Goal: Information Seeking & Learning: Learn about a topic

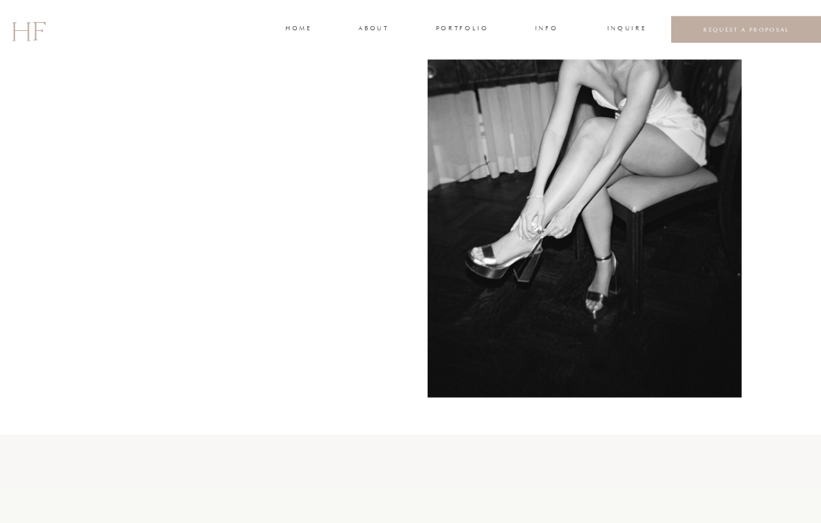
scroll to position [3532, 0]
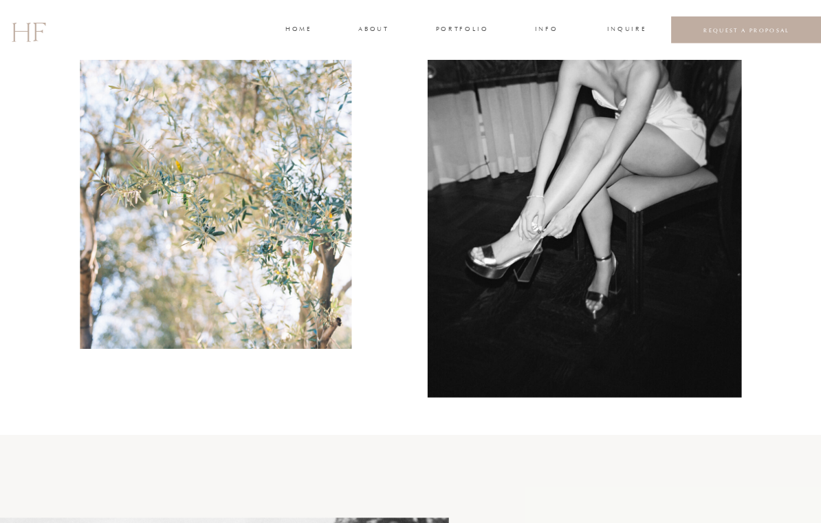
click at [459, 31] on h3 "portfolio" at bounding box center [462, 30] width 52 height 12
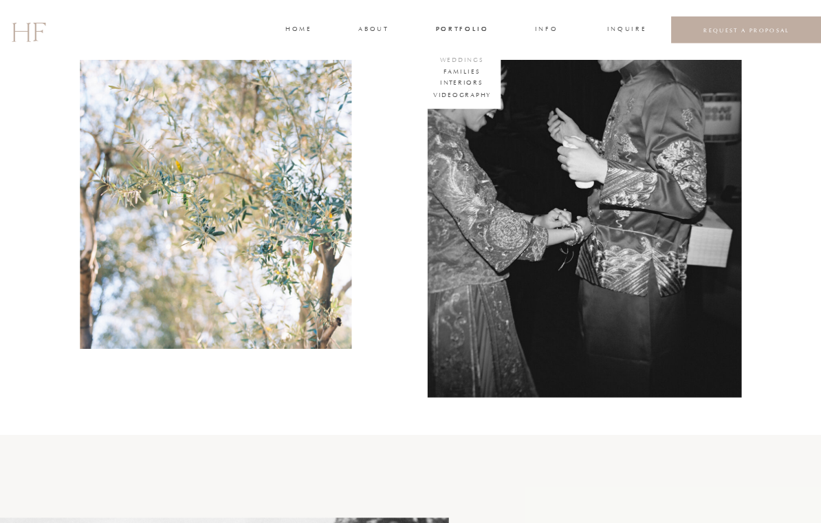
click at [463, 55] on h3 "WEDDINGS" at bounding box center [462, 61] width 48 height 12
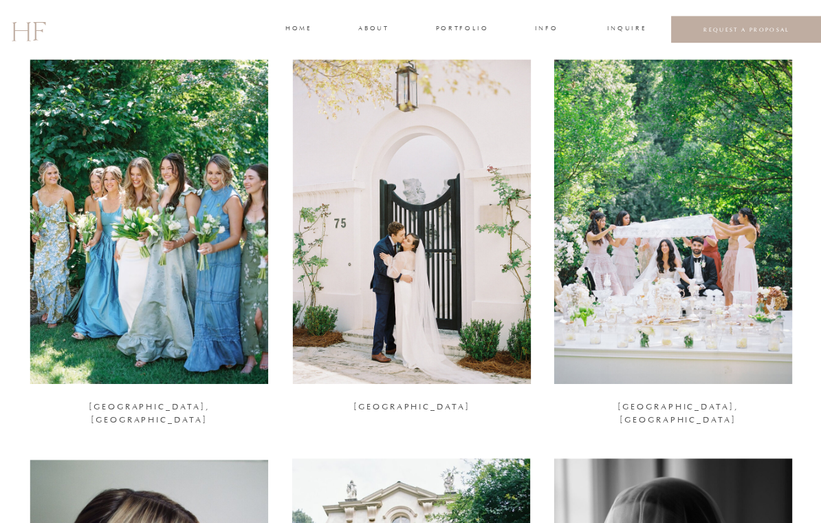
scroll to position [1321, 0]
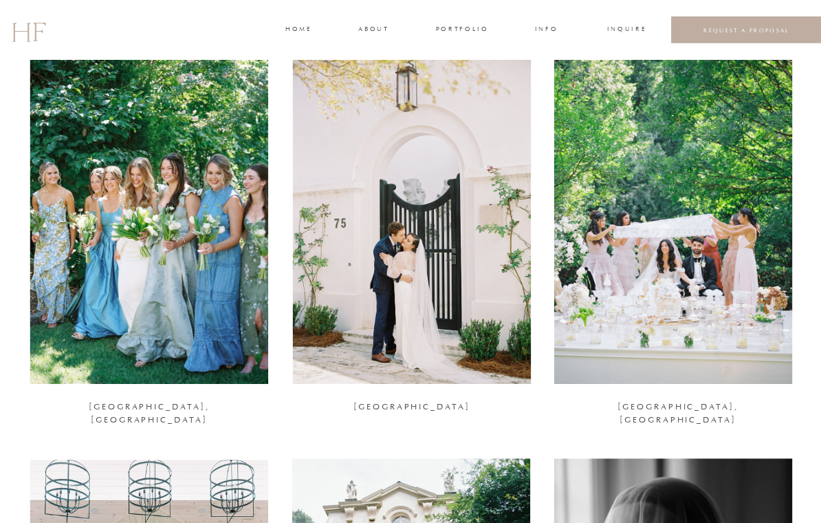
click at [188, 262] on div at bounding box center [149, 221] width 238 height 325
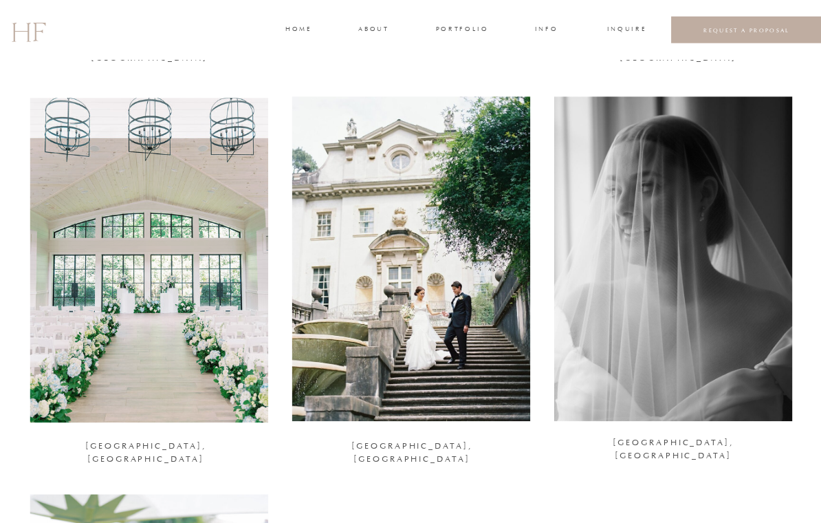
scroll to position [1681, 0]
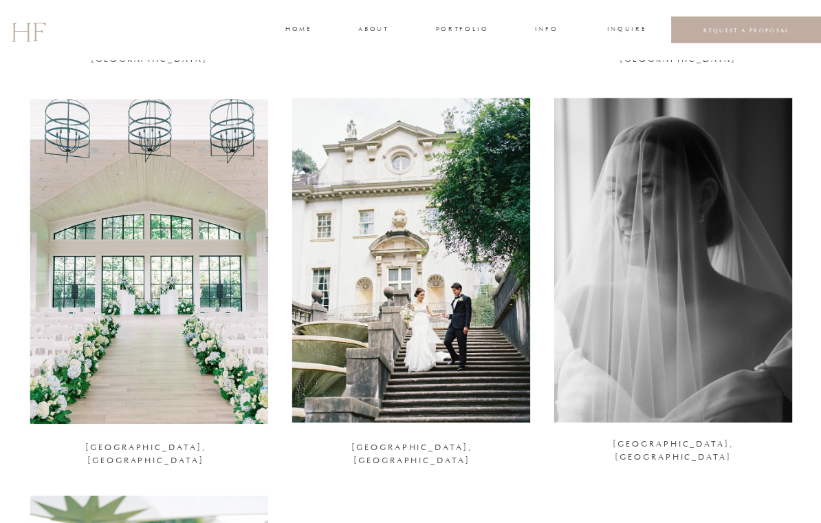
click at [701, 257] on div at bounding box center [673, 260] width 238 height 325
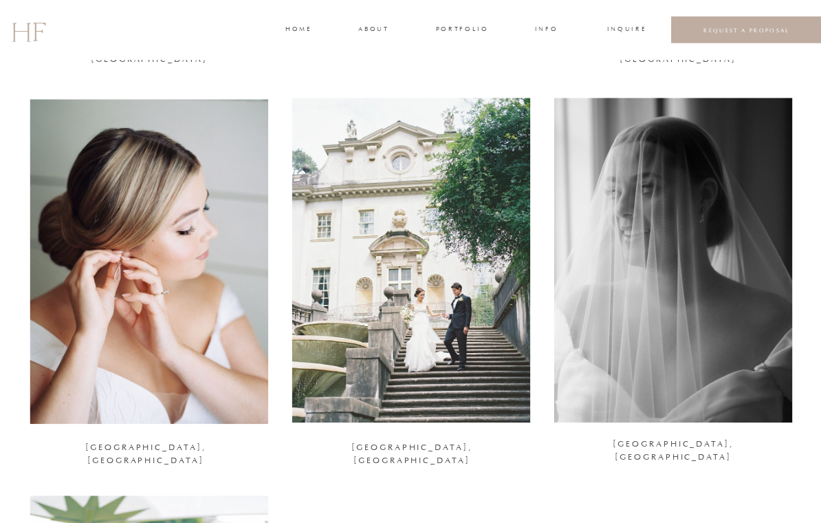
click at [446, 244] on div at bounding box center [411, 260] width 238 height 325
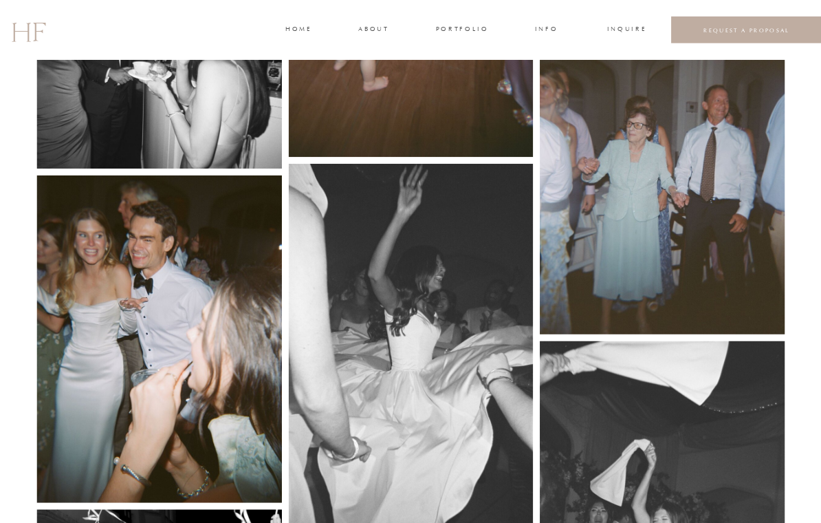
scroll to position [5928, 0]
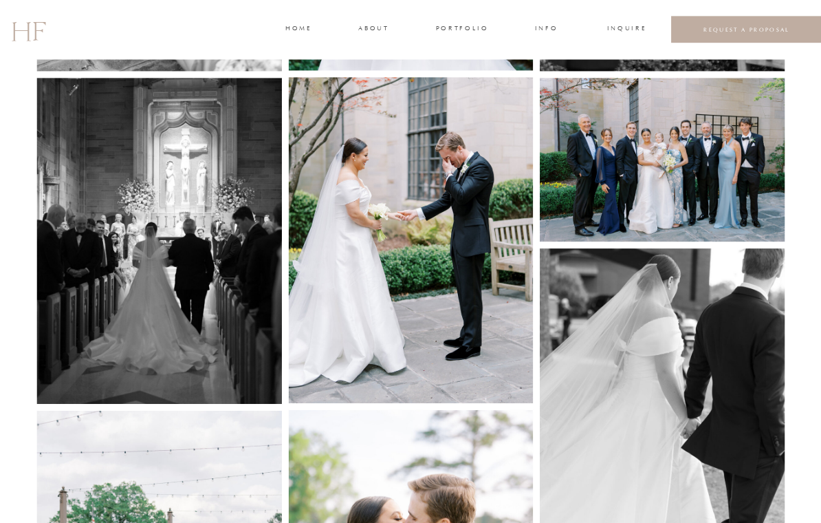
scroll to position [1512, 0]
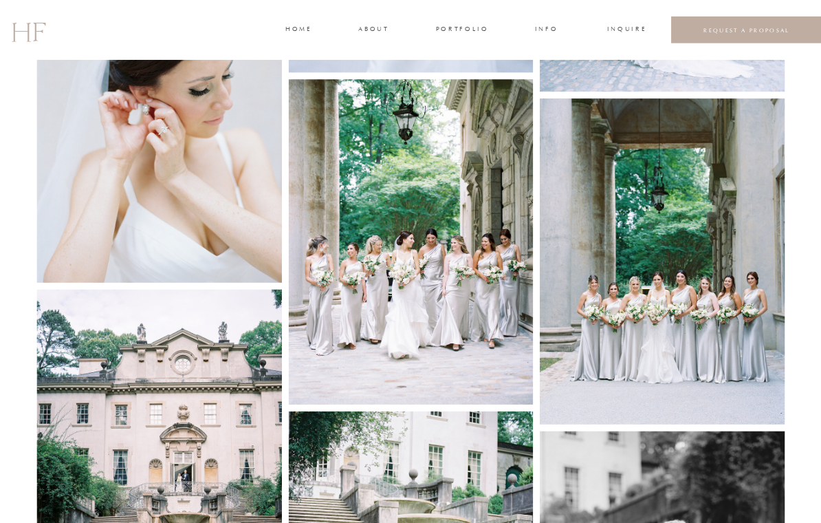
scroll to position [2566, 0]
